Goal: Find specific page/section: Find specific page/section

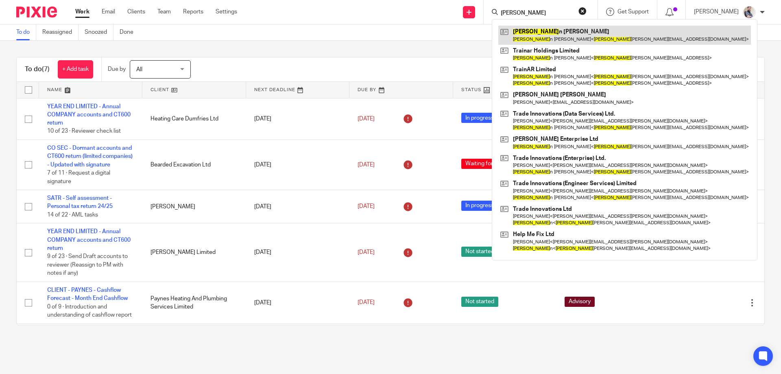
type input "etta"
click at [573, 34] on link at bounding box center [624, 35] width 252 height 19
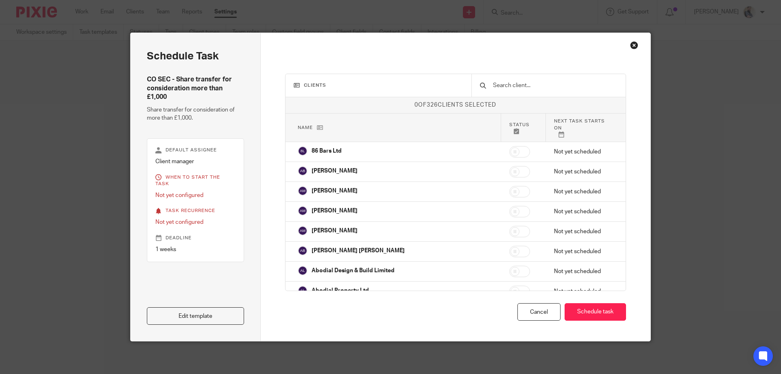
click at [535, 314] on div "Cancel" at bounding box center [538, 311] width 43 height 17
